Goal: Participate in discussion: Engage in conversation with other users on a specific topic

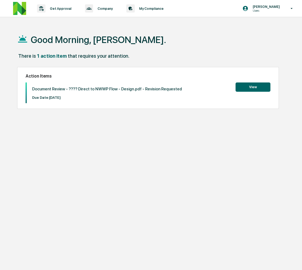
click at [264, 86] on button "View" at bounding box center [253, 87] width 35 height 9
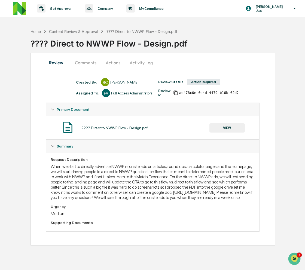
click at [150, 62] on button "Activity Log" at bounding box center [141, 62] width 32 height 13
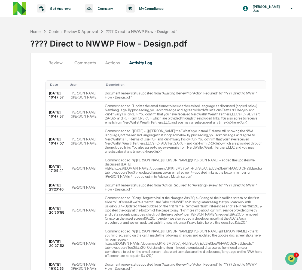
click at [108, 65] on button "Actions" at bounding box center [112, 62] width 25 height 13
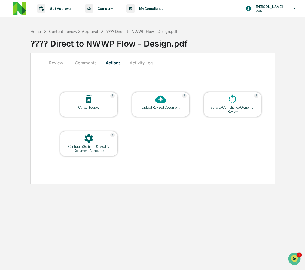
click at [231, 104] on icon at bounding box center [232, 99] width 11 height 11
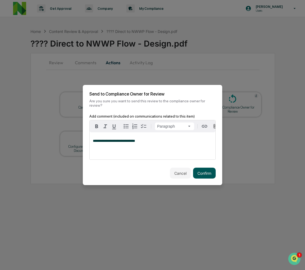
click at [201, 175] on button "Confirm" at bounding box center [204, 173] width 23 height 11
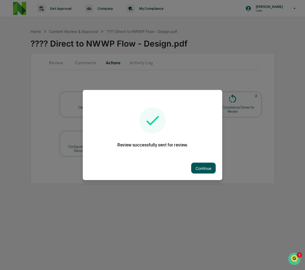
click at [208, 167] on button "Continue" at bounding box center [203, 168] width 25 height 11
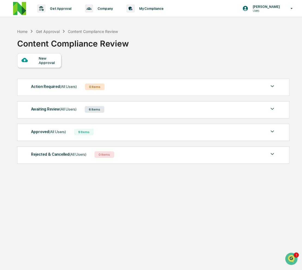
click at [77, 110] on span "(All Users)" at bounding box center [68, 109] width 17 height 4
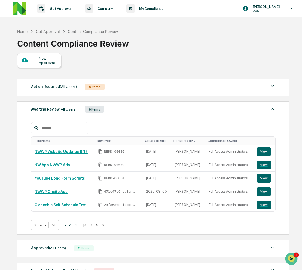
click at [52, 226] on body "Get Approval Content & Transactions Company Policies & Documents My Compliance …" at bounding box center [151, 155] width 302 height 310
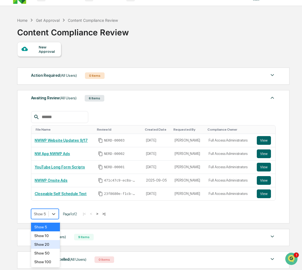
click at [47, 245] on div "Show 20" at bounding box center [45, 244] width 29 height 9
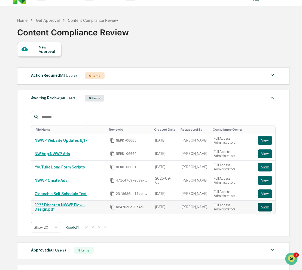
click at [262, 208] on button "View" at bounding box center [265, 207] width 14 height 9
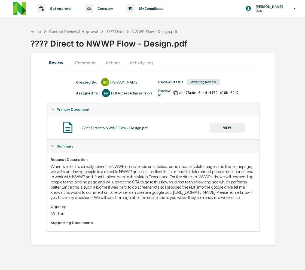
click at [90, 63] on button "Comments" at bounding box center [86, 62] width 30 height 13
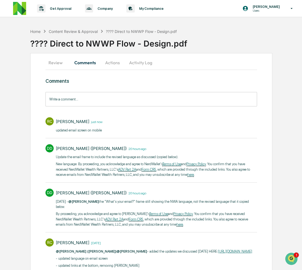
click at [90, 99] on input "Write a comment..." at bounding box center [150, 99] width 211 height 14
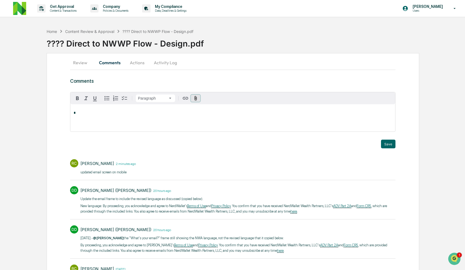
click at [193, 99] on icon "button" at bounding box center [195, 98] width 5 height 5
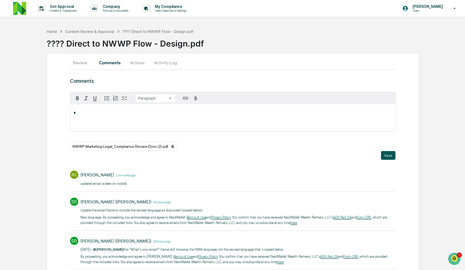
click at [305, 146] on div "NWWP Marketing Legal_Compliance Review Docs (2).pdf" at bounding box center [232, 146] width 325 height 9
click at [305, 157] on button "Save" at bounding box center [388, 155] width 14 height 9
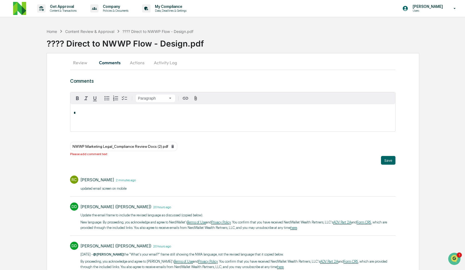
click at [296, 123] on div "*" at bounding box center [232, 117] width 325 height 27
click at [305, 162] on button "Save" at bounding box center [388, 160] width 14 height 9
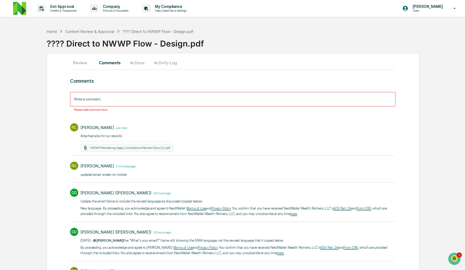
click at [196, 100] on input "Write a comment..." at bounding box center [232, 99] width 325 height 14
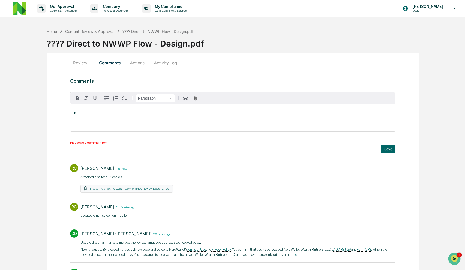
click at [230, 69] on div "Review Comments Actions Activity Log" at bounding box center [232, 62] width 325 height 13
